Goal: Task Accomplishment & Management: Complete application form

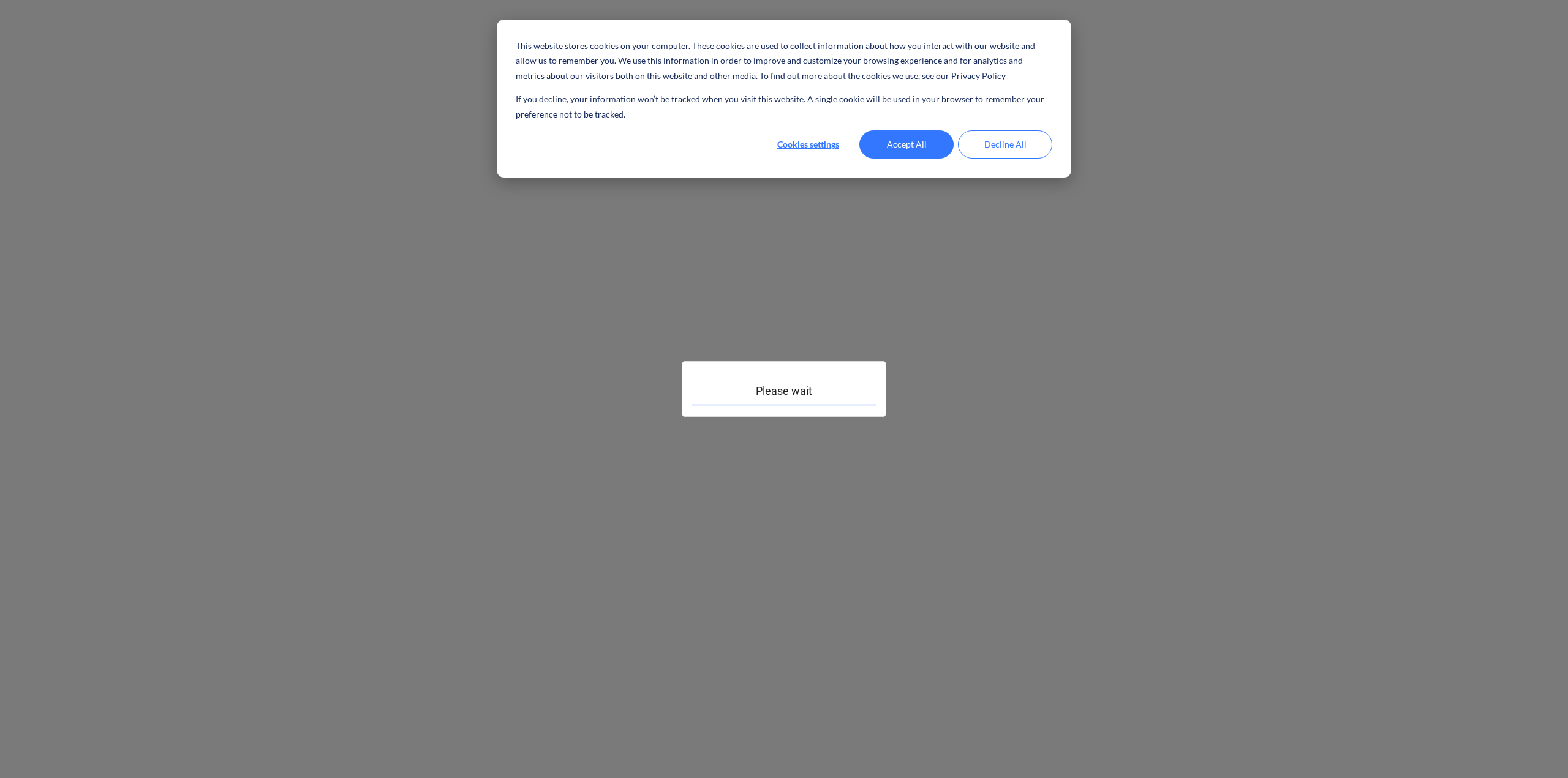
click at [901, 144] on button "Accept All" at bounding box center [907, 144] width 95 height 28
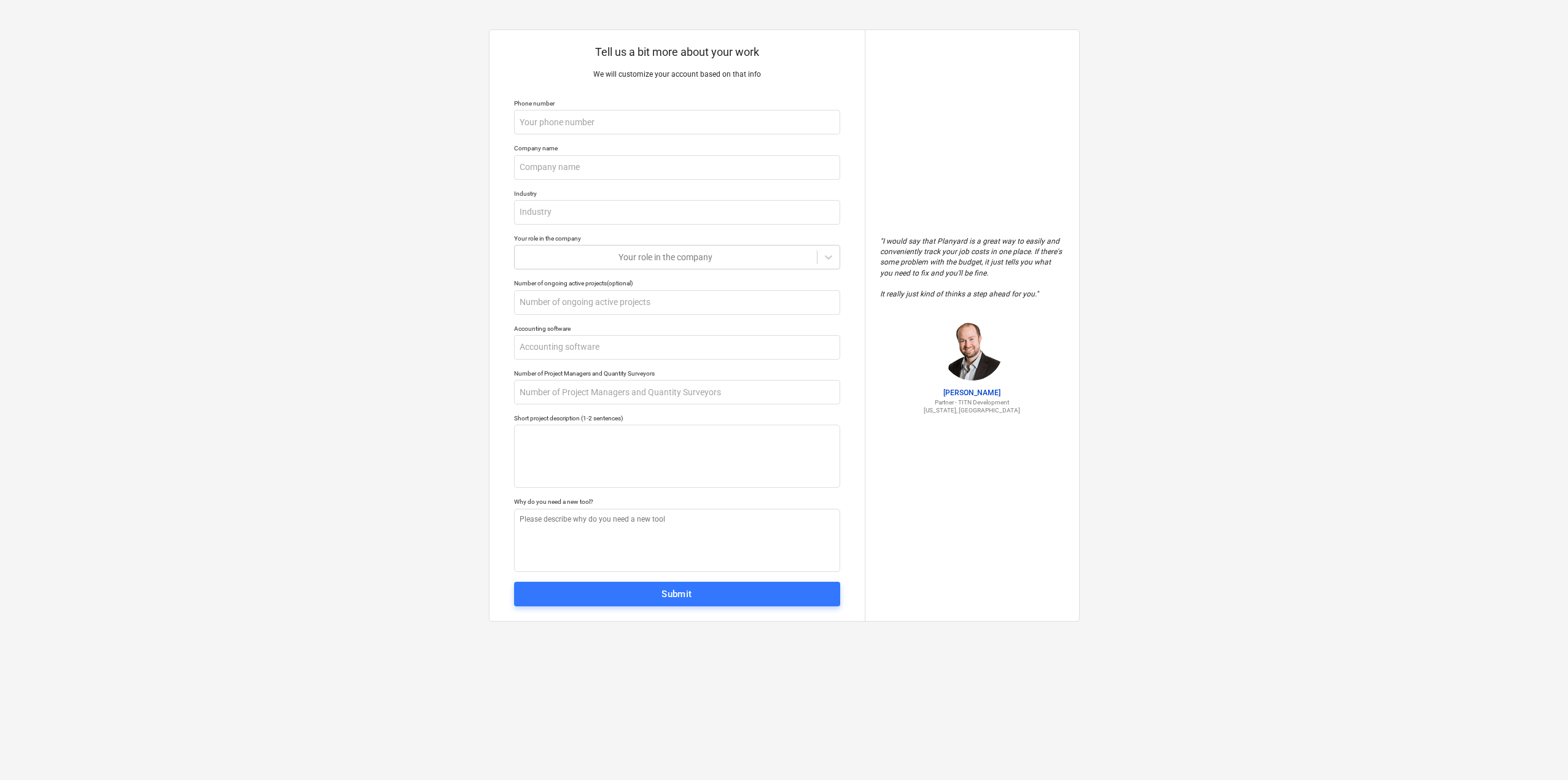
type textarea "x"
